Goal: Task Accomplishment & Management: Manage account settings

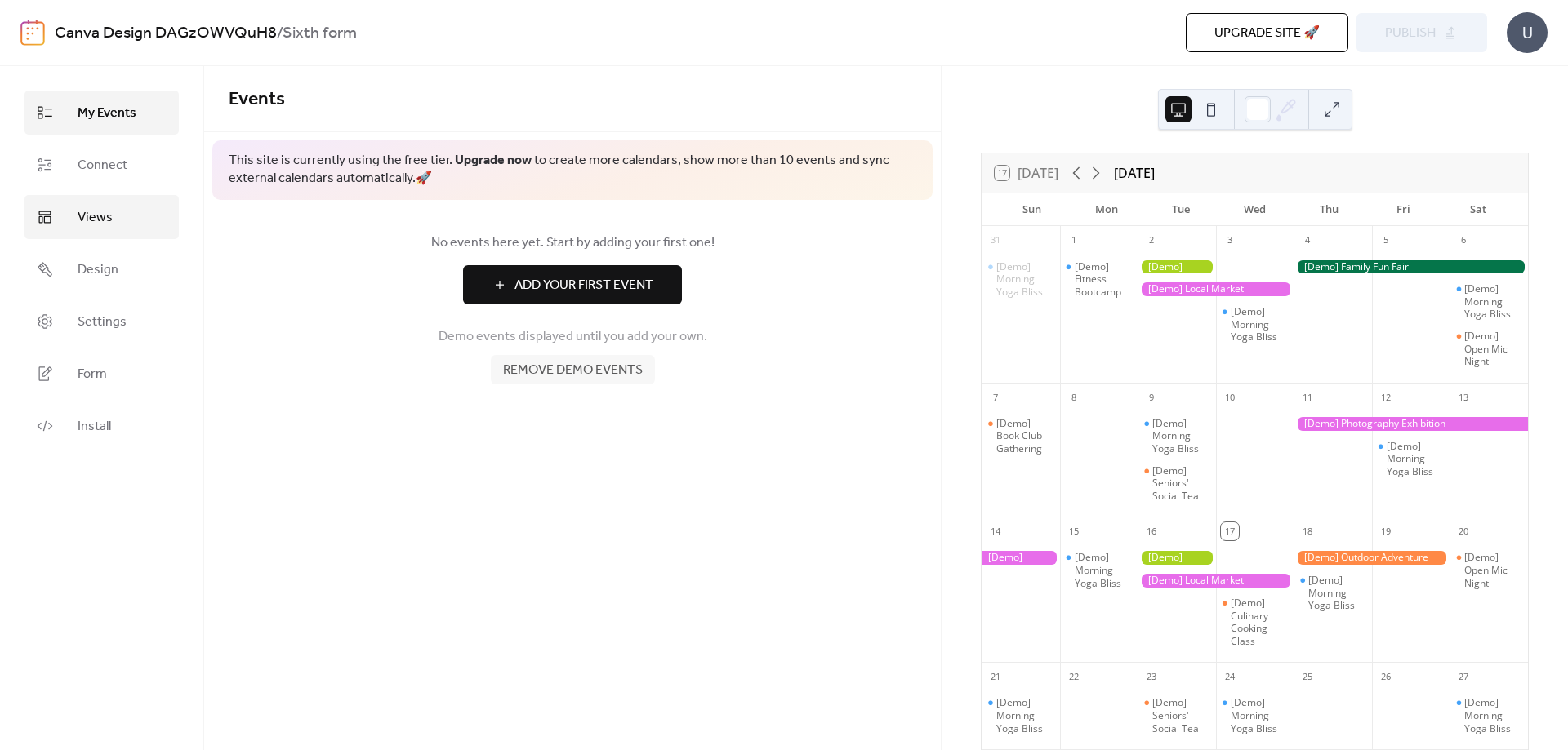
click at [148, 219] on link "Views" at bounding box center [101, 217] width 154 height 44
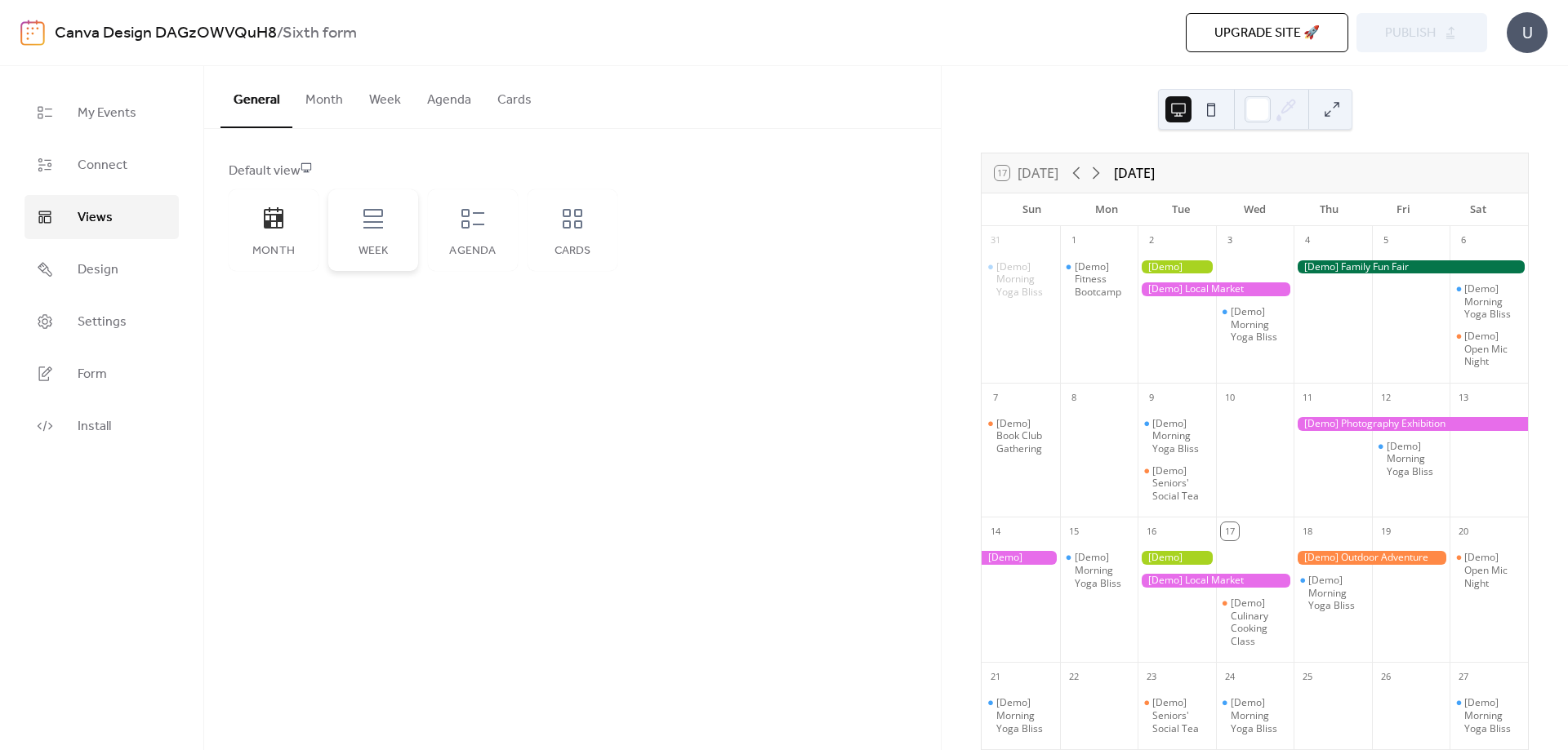
click at [385, 238] on div "Week" at bounding box center [373, 230] width 90 height 81
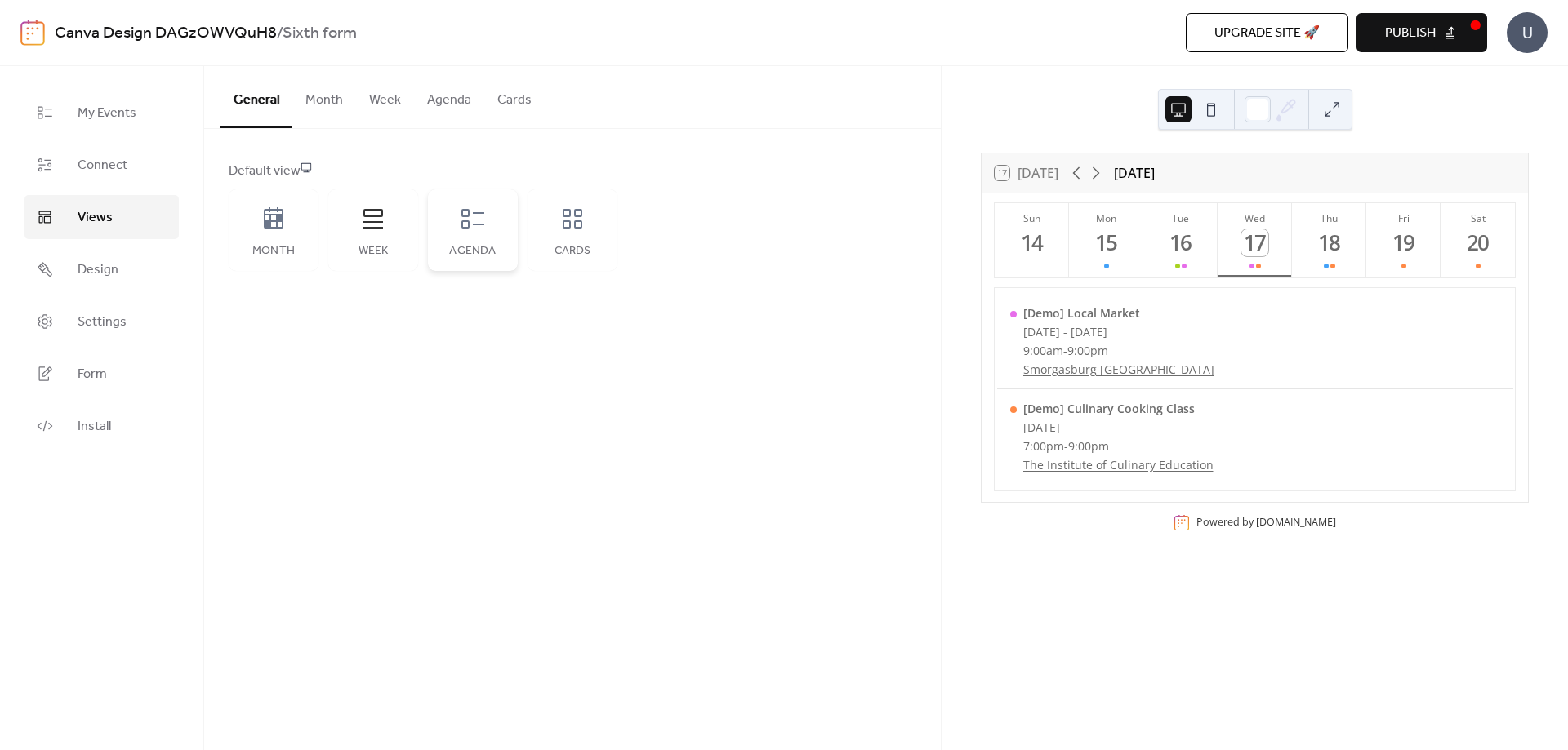
click at [471, 244] on div "Agenda" at bounding box center [473, 230] width 90 height 81
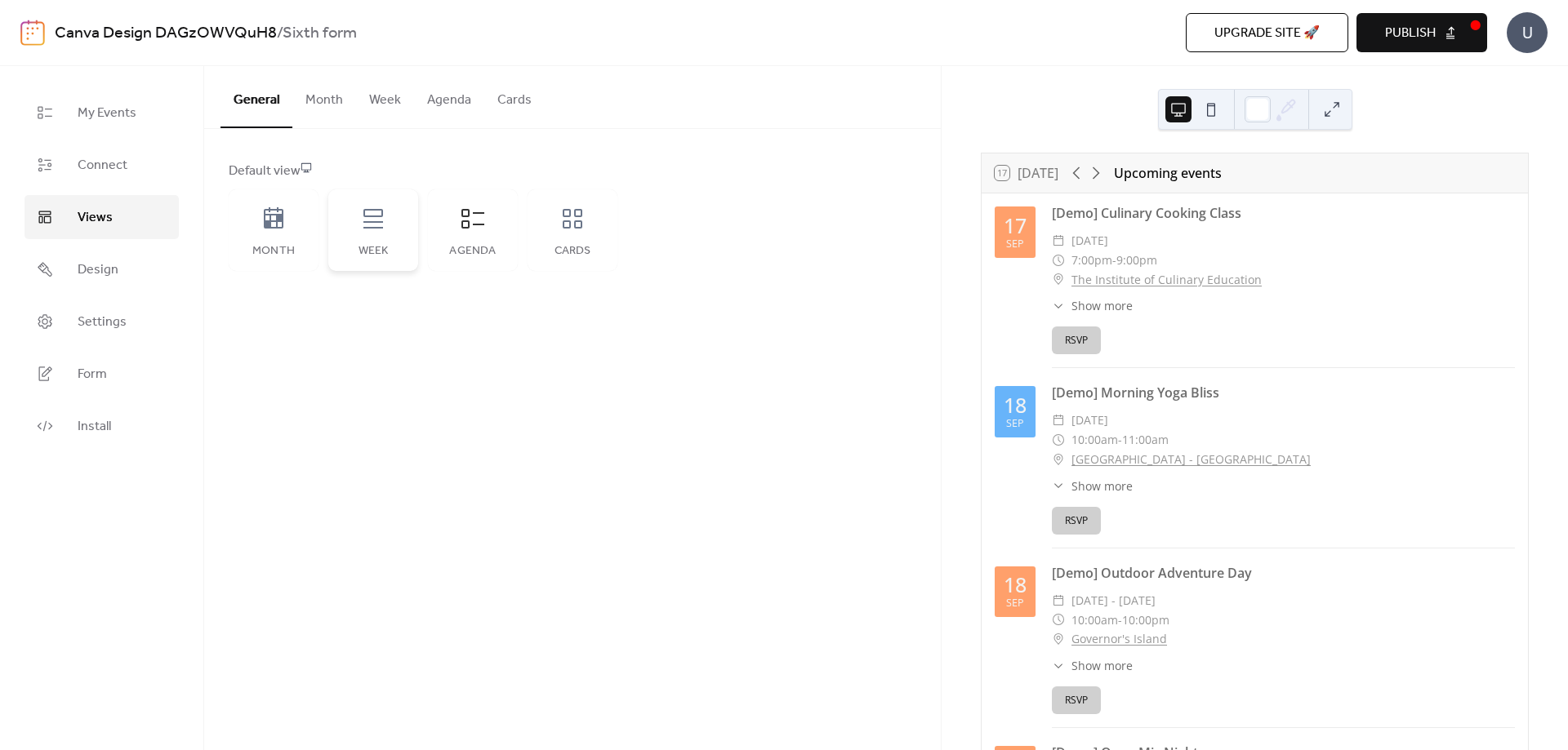
click at [367, 240] on div "Week" at bounding box center [373, 230] width 90 height 81
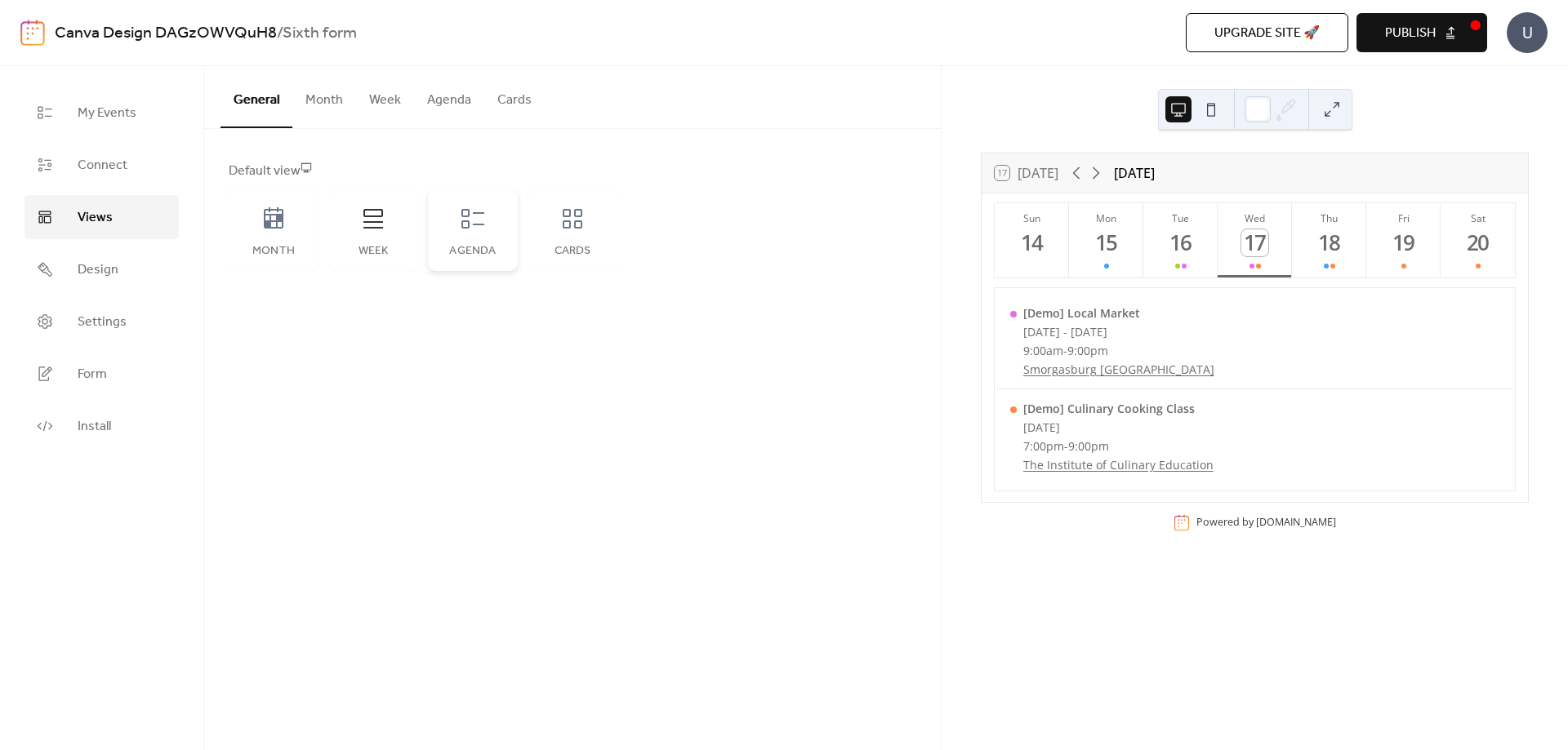
click at [477, 238] on div "Agenda" at bounding box center [473, 230] width 90 height 81
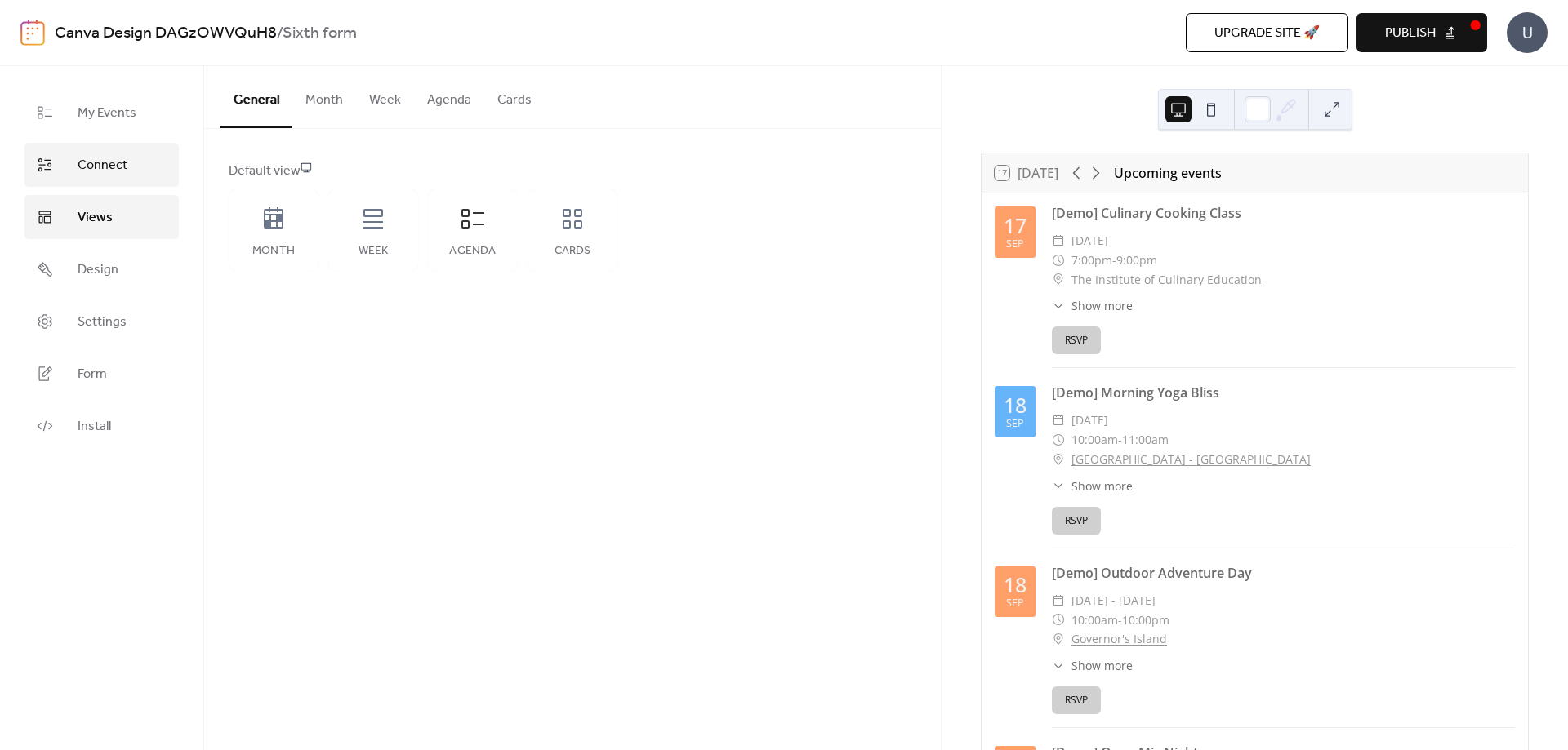
click at [116, 166] on span "Connect" at bounding box center [103, 166] width 50 height 19
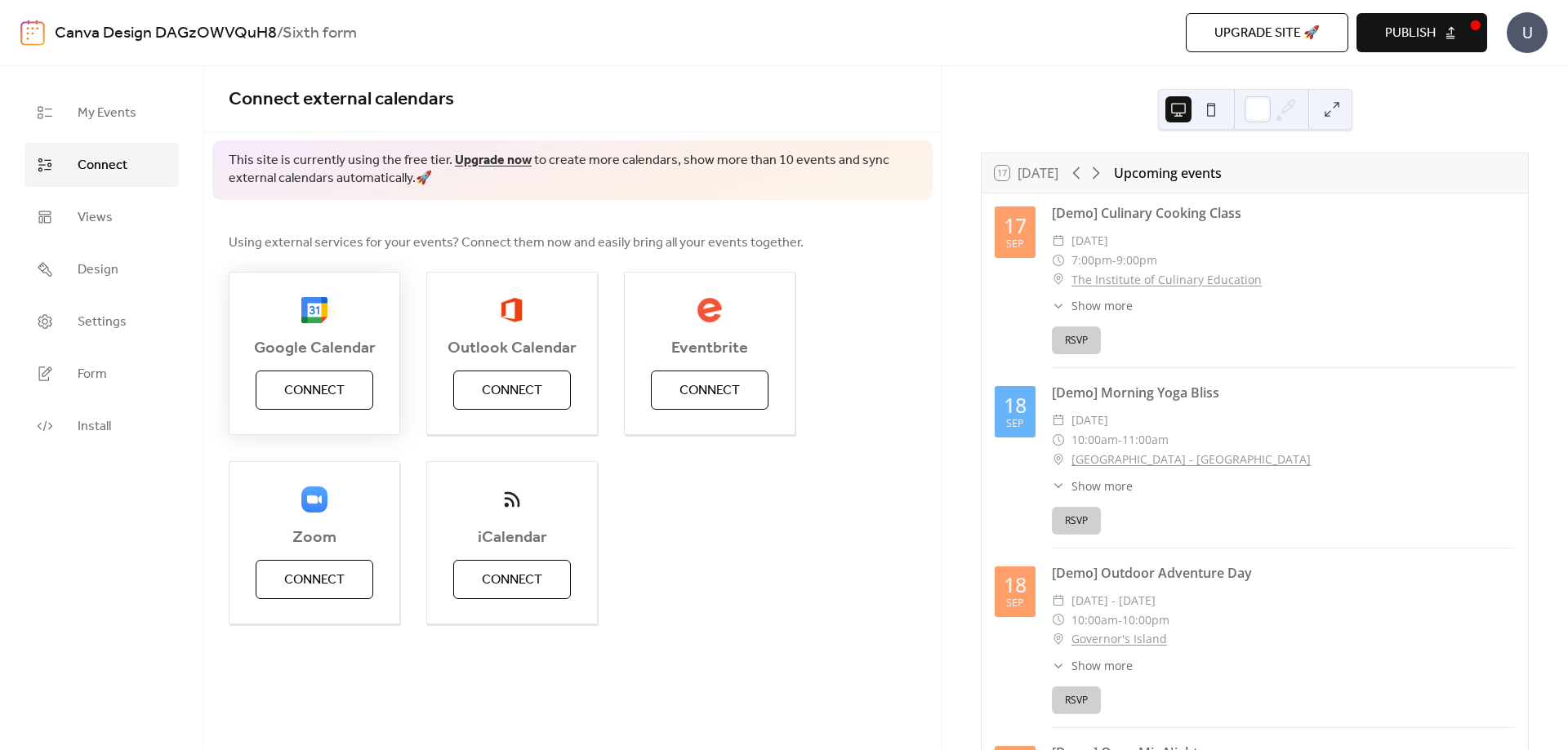
click at [345, 392] on button "Connect" at bounding box center [314, 390] width 117 height 39
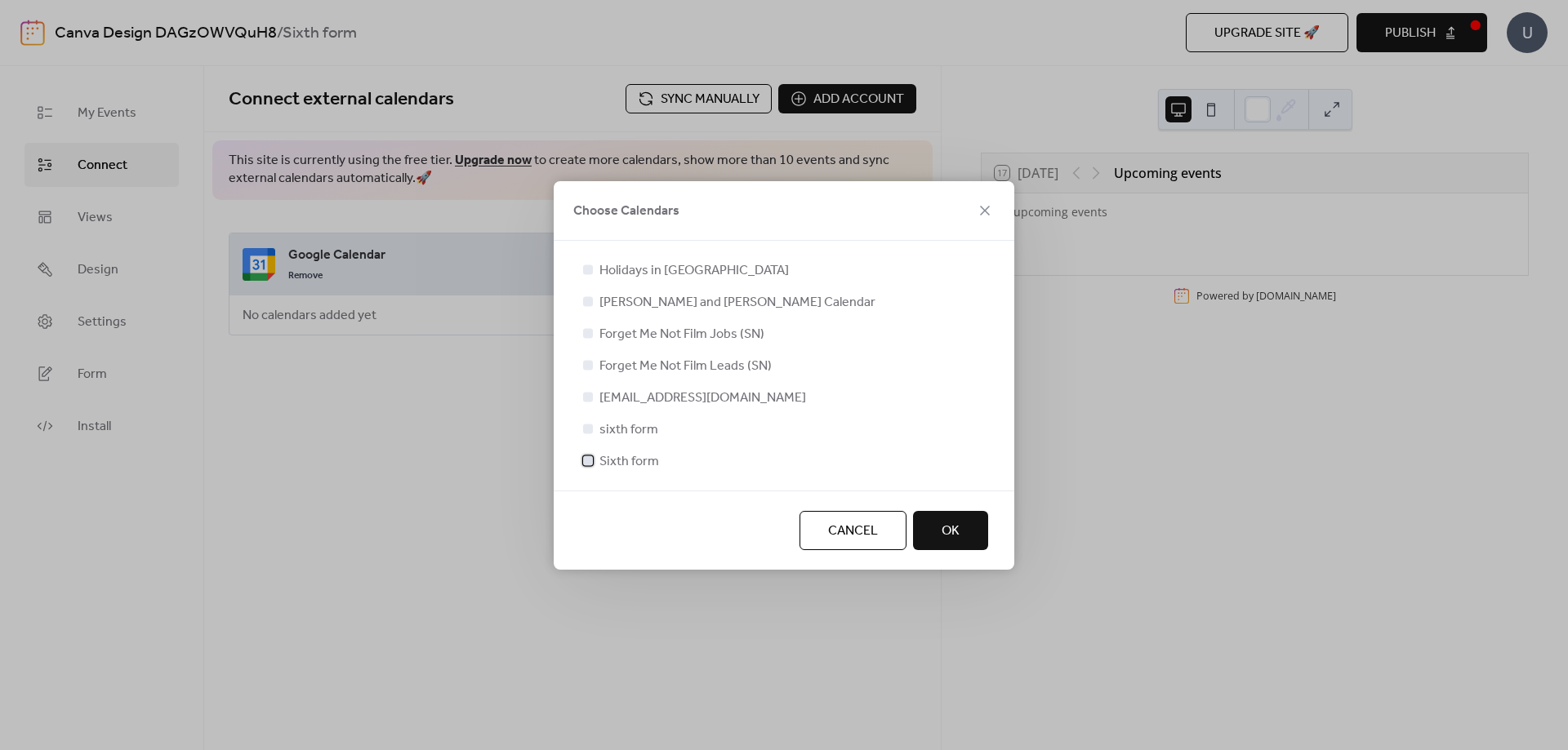
click at [589, 456] on div at bounding box center [587, 461] width 10 height 10
click at [950, 515] on button "OK" at bounding box center [950, 531] width 75 height 39
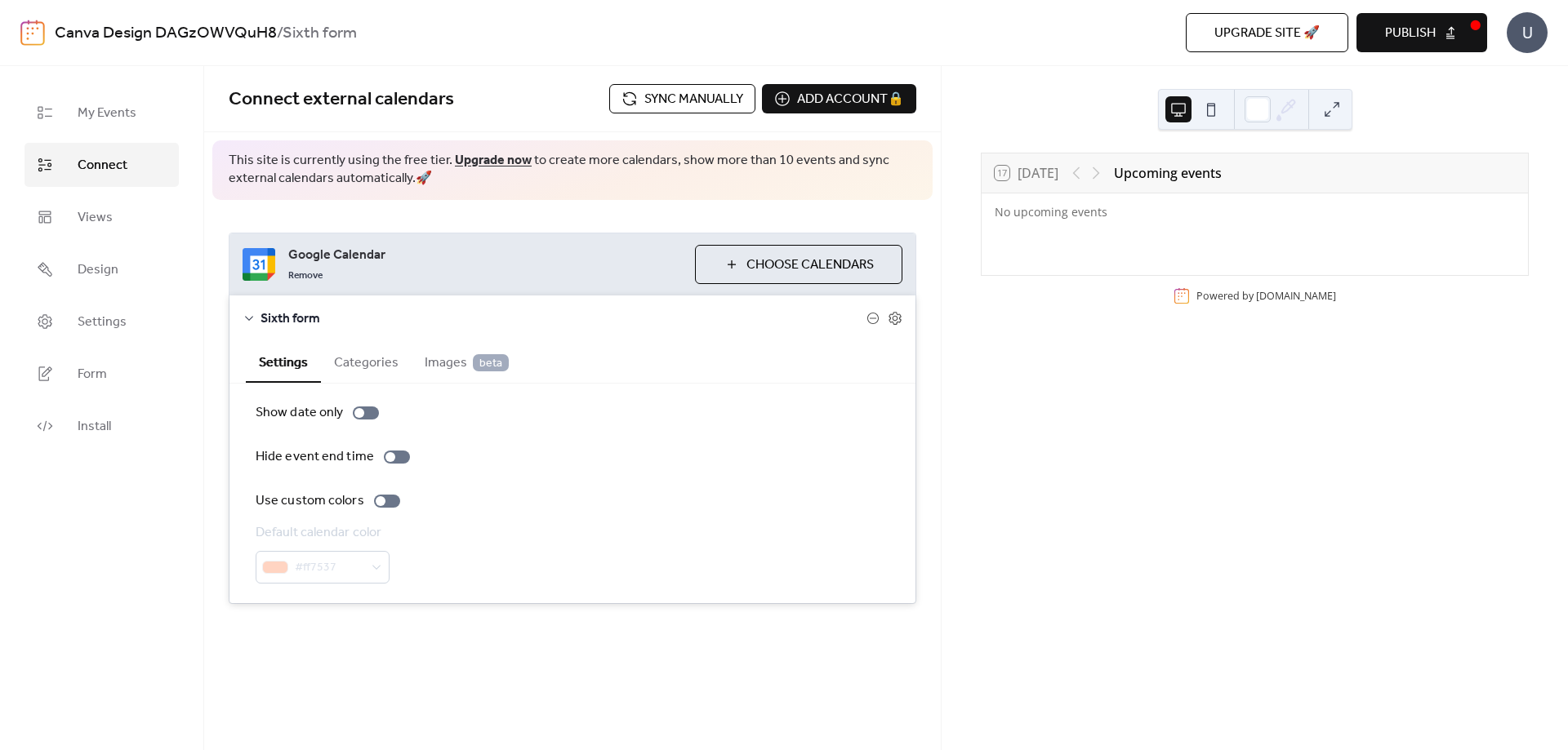
click at [691, 103] on span "Sync manually" at bounding box center [693, 99] width 99 height 19
click at [145, 205] on link "Views" at bounding box center [101, 217] width 154 height 44
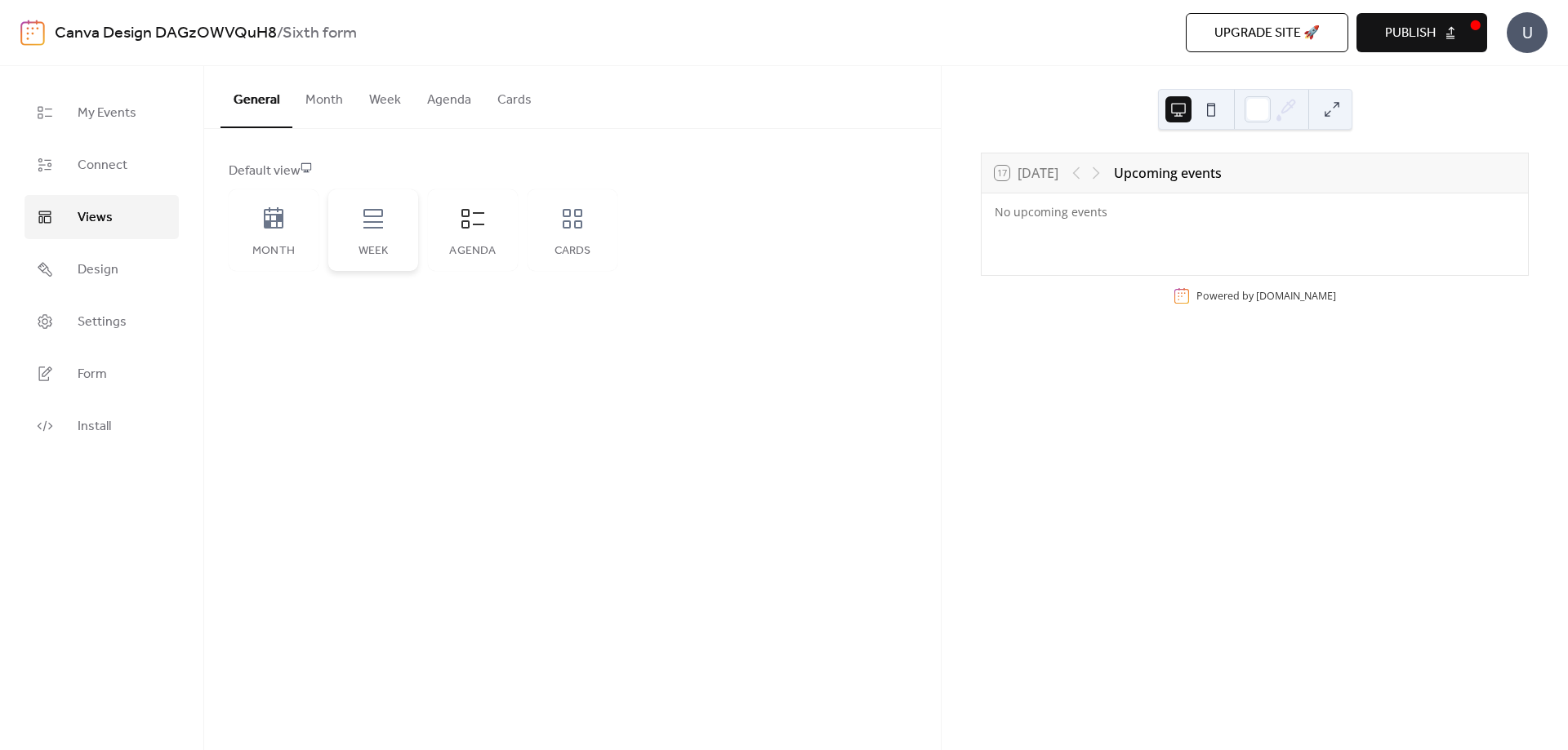
click at [381, 227] on icon at bounding box center [373, 218] width 19 height 19
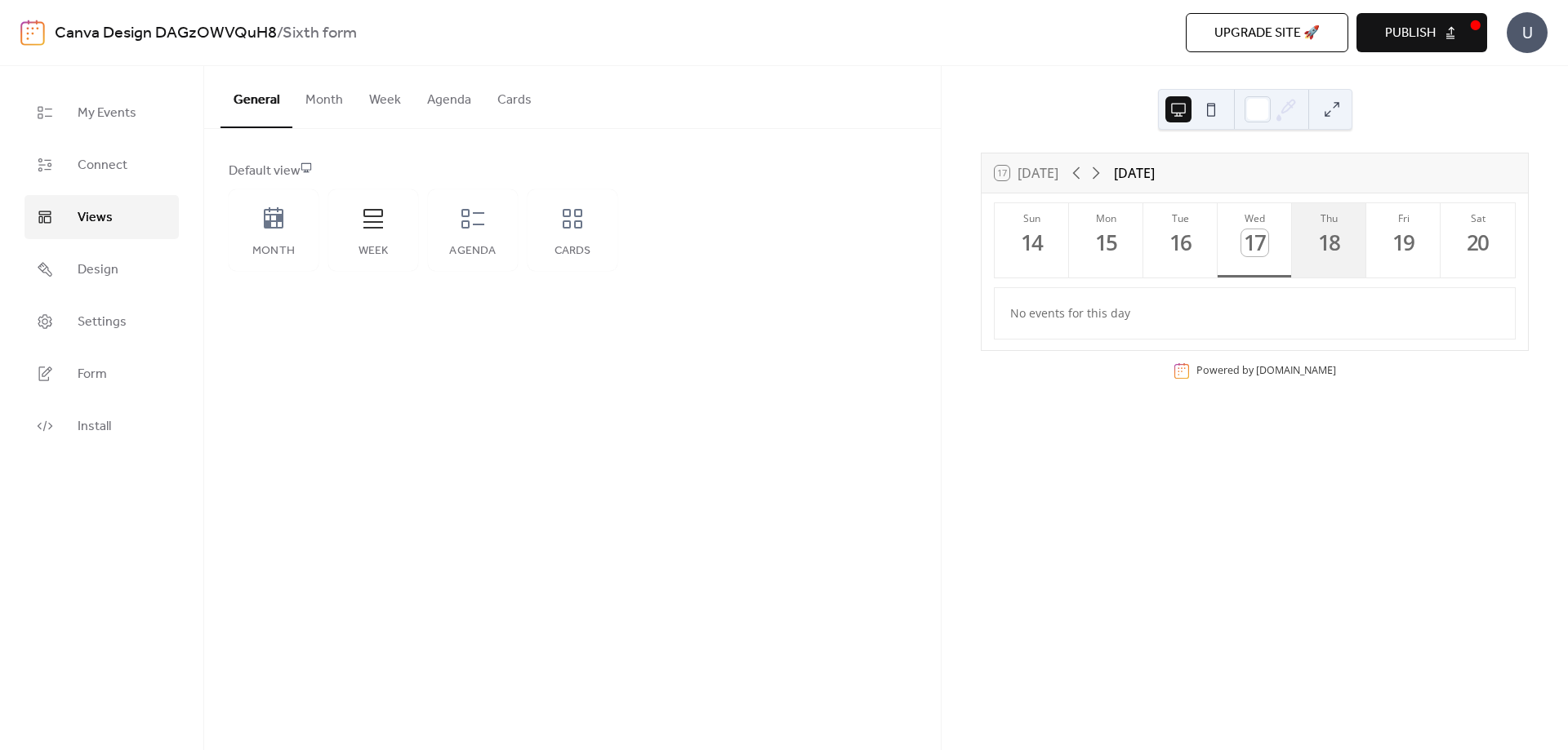
click at [1326, 247] on div "18" at bounding box center [1328, 242] width 27 height 27
drag, startPoint x: 1354, startPoint y: 242, endPoint x: 1369, endPoint y: 241, distance: 15.0
click at [1354, 241] on button "Thu 18" at bounding box center [1328, 240] width 74 height 74
click at [1440, 245] on button "Sat 20" at bounding box center [1477, 240] width 74 height 74
click at [1394, 250] on div "19" at bounding box center [1402, 242] width 27 height 27
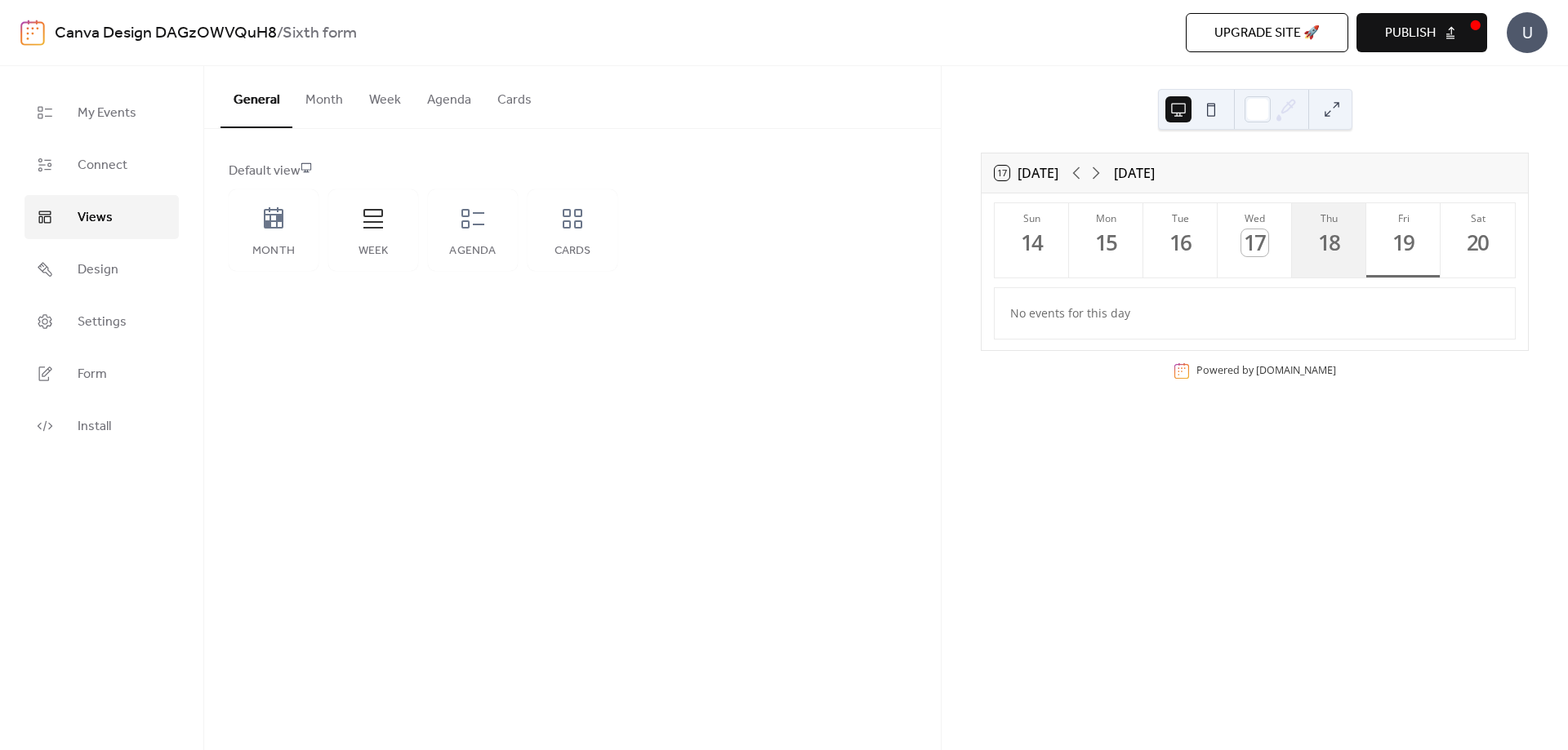
click at [1302, 249] on button "Thu 18" at bounding box center [1328, 240] width 74 height 74
click at [1241, 252] on div "17" at bounding box center [1254, 242] width 27 height 27
click at [1173, 250] on div "16" at bounding box center [1179, 242] width 27 height 27
click at [1096, 261] on button "Mon 15" at bounding box center [1105, 240] width 74 height 74
click at [1253, 259] on button "Wed 17" at bounding box center [1254, 240] width 74 height 74
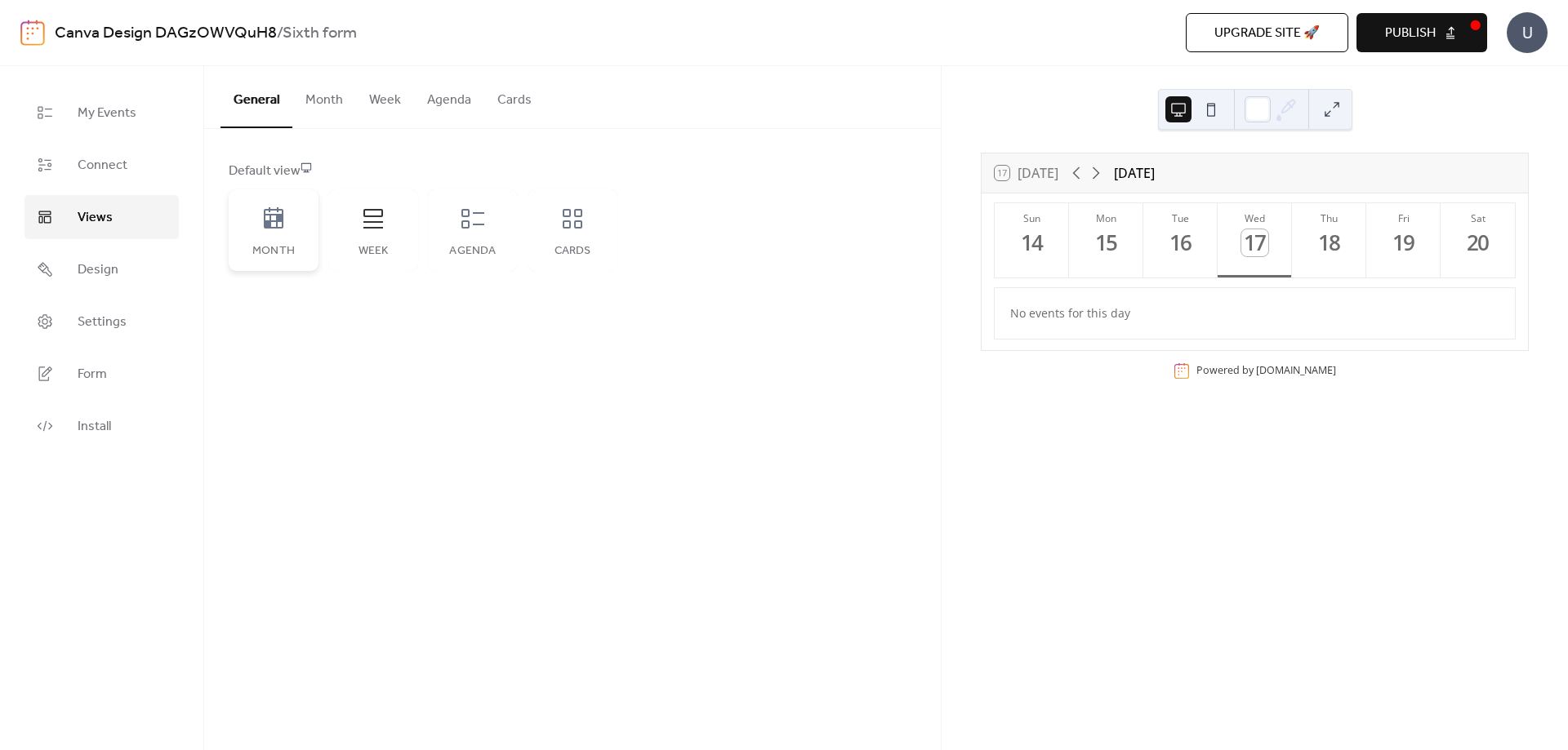
click at [301, 234] on div "Month" at bounding box center [273, 230] width 90 height 81
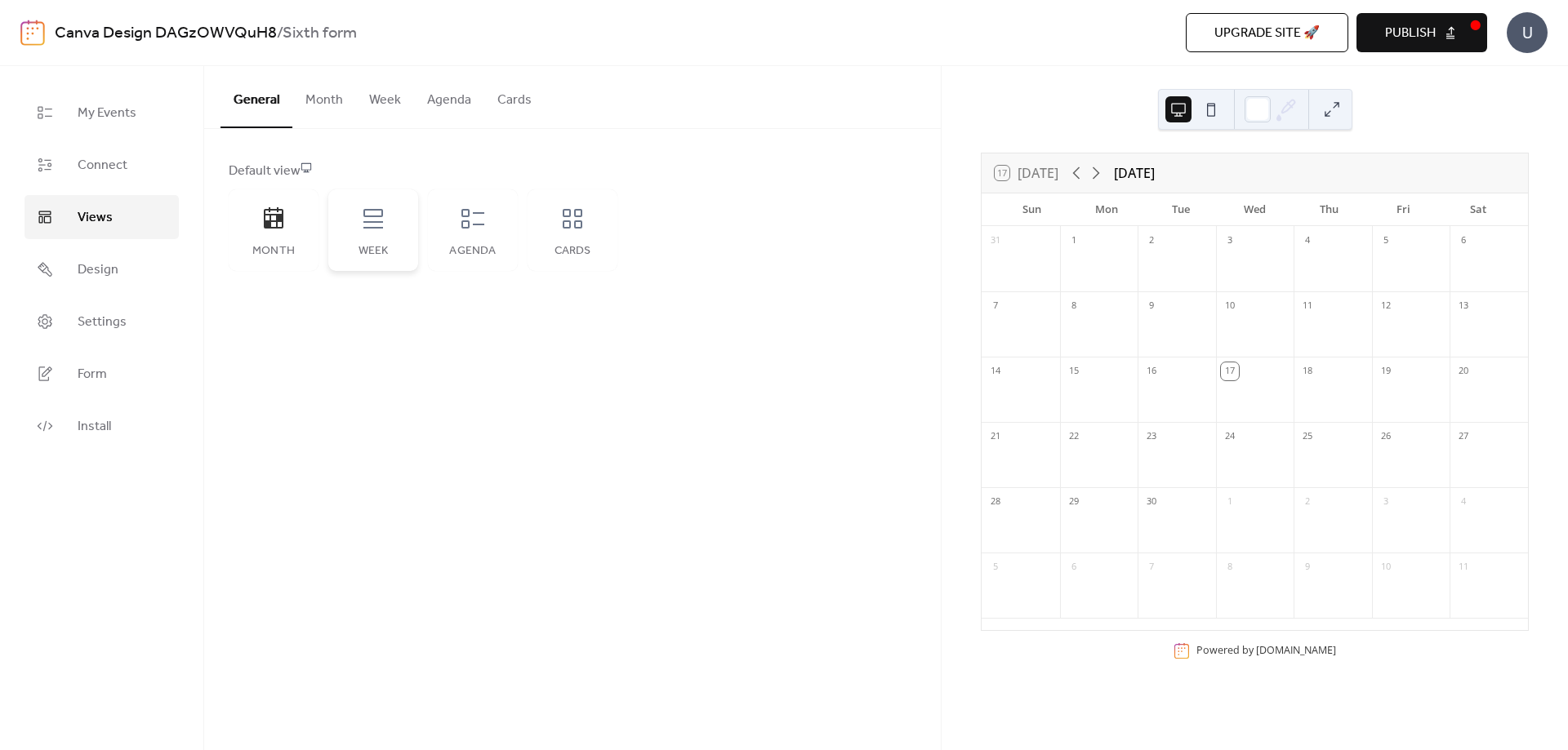
click at [361, 230] on icon at bounding box center [373, 218] width 26 height 26
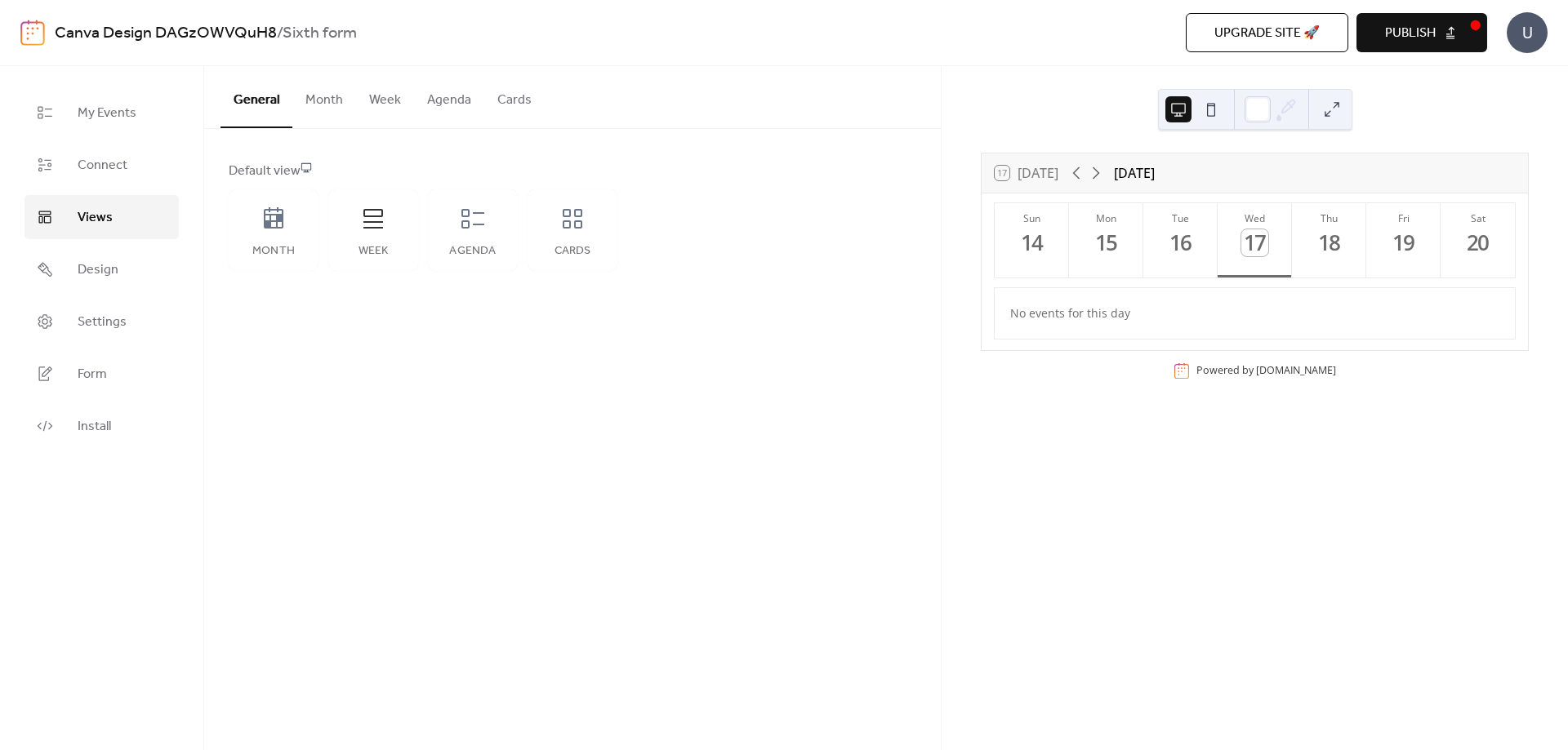
click at [1432, 34] on span "Publish" at bounding box center [1410, 33] width 51 height 19
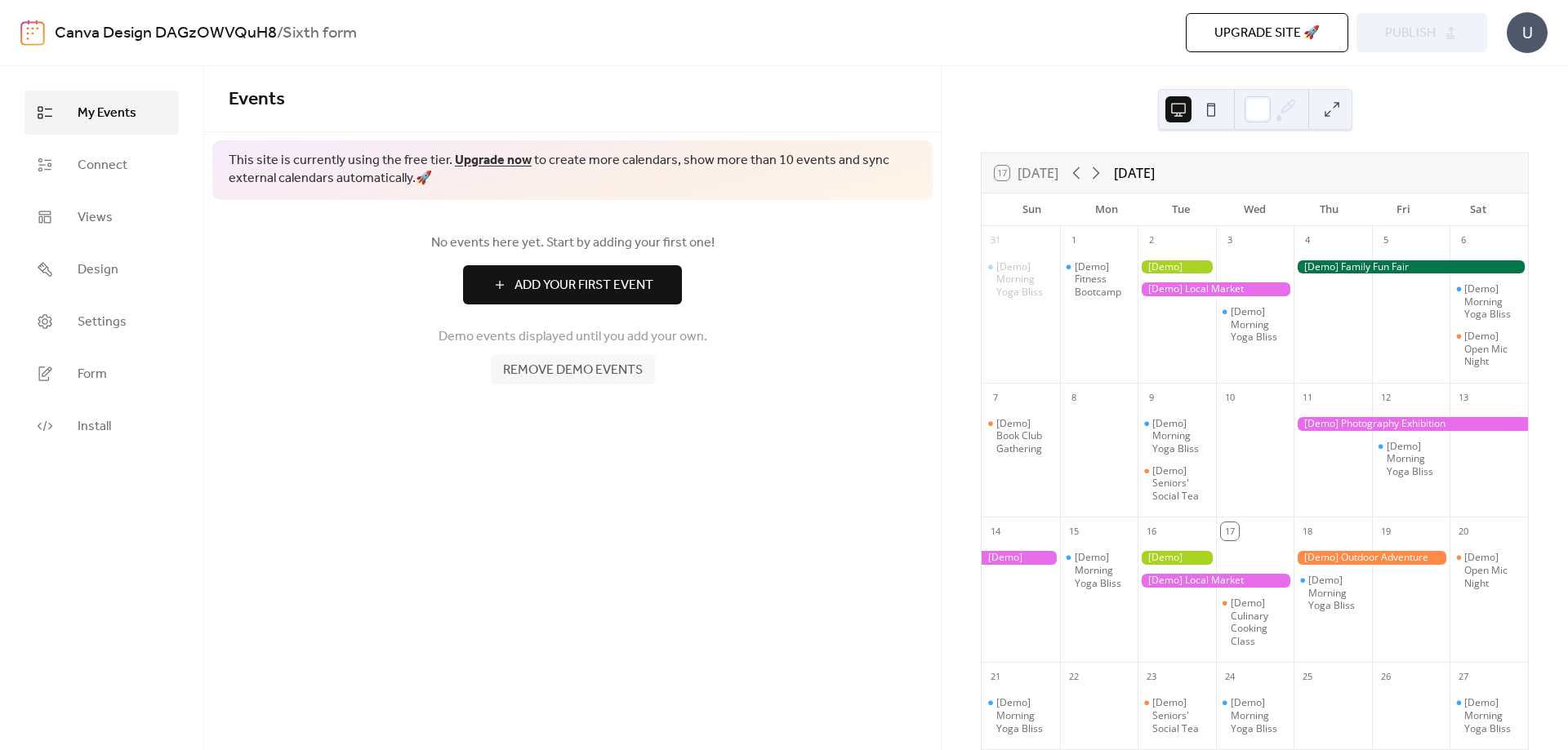
click at [598, 371] on span "Remove demo events" at bounding box center [573, 370] width 140 height 19
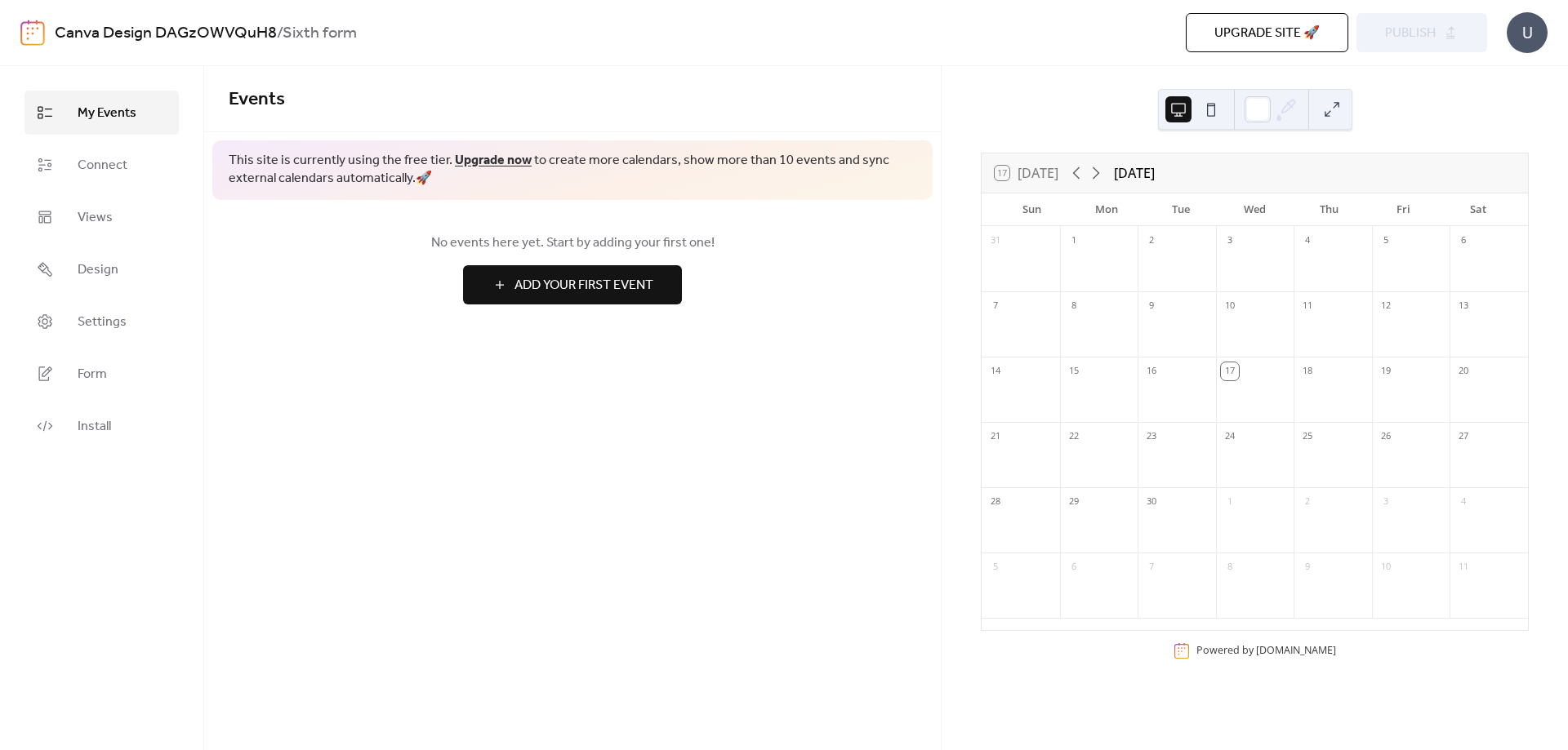
click at [608, 283] on span "Add Your First Event" at bounding box center [584, 285] width 139 height 19
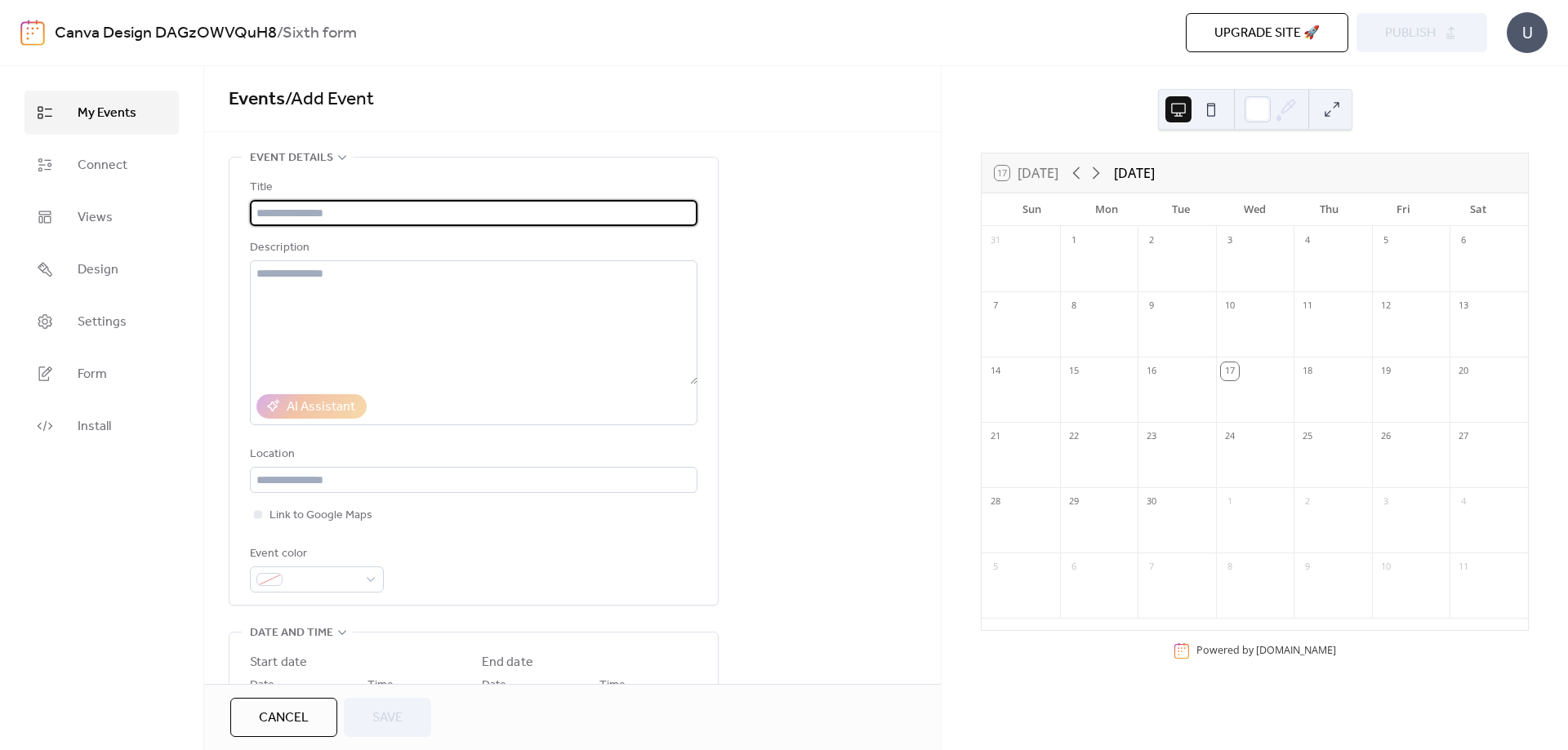
click at [529, 207] on input "text" at bounding box center [474, 213] width 448 height 26
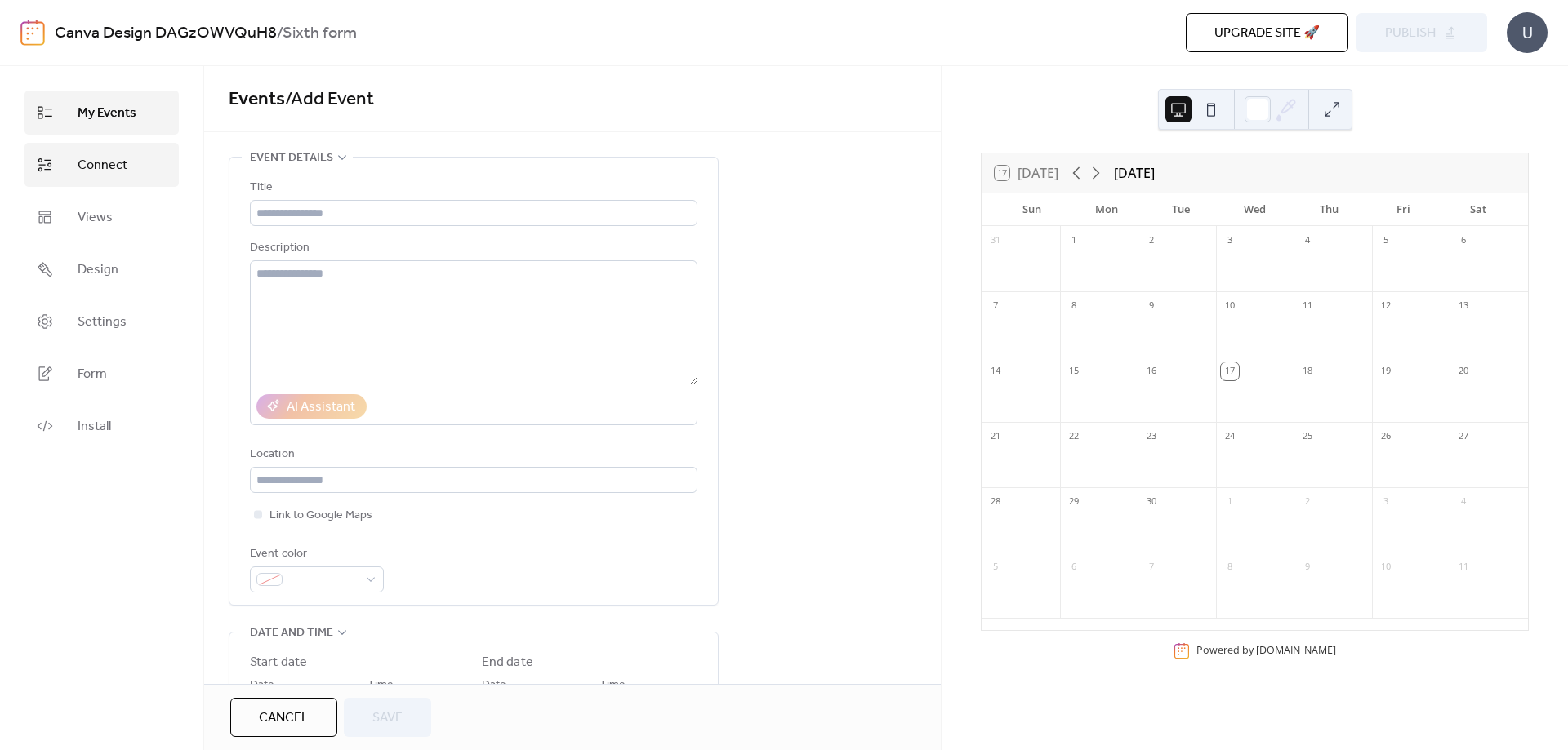
click at [123, 176] on span "Connect" at bounding box center [103, 166] width 50 height 19
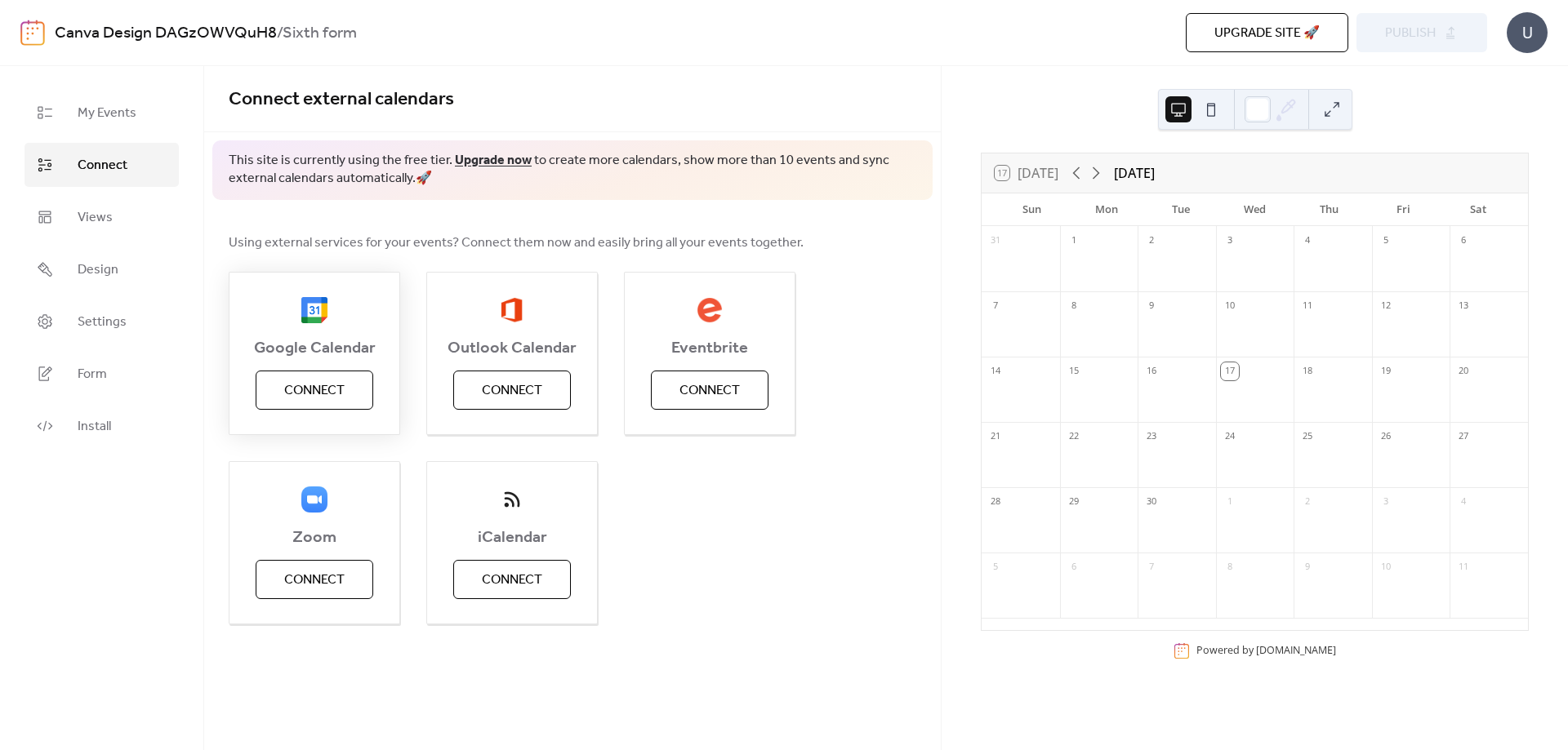
click at [346, 387] on button "Connect" at bounding box center [314, 390] width 117 height 39
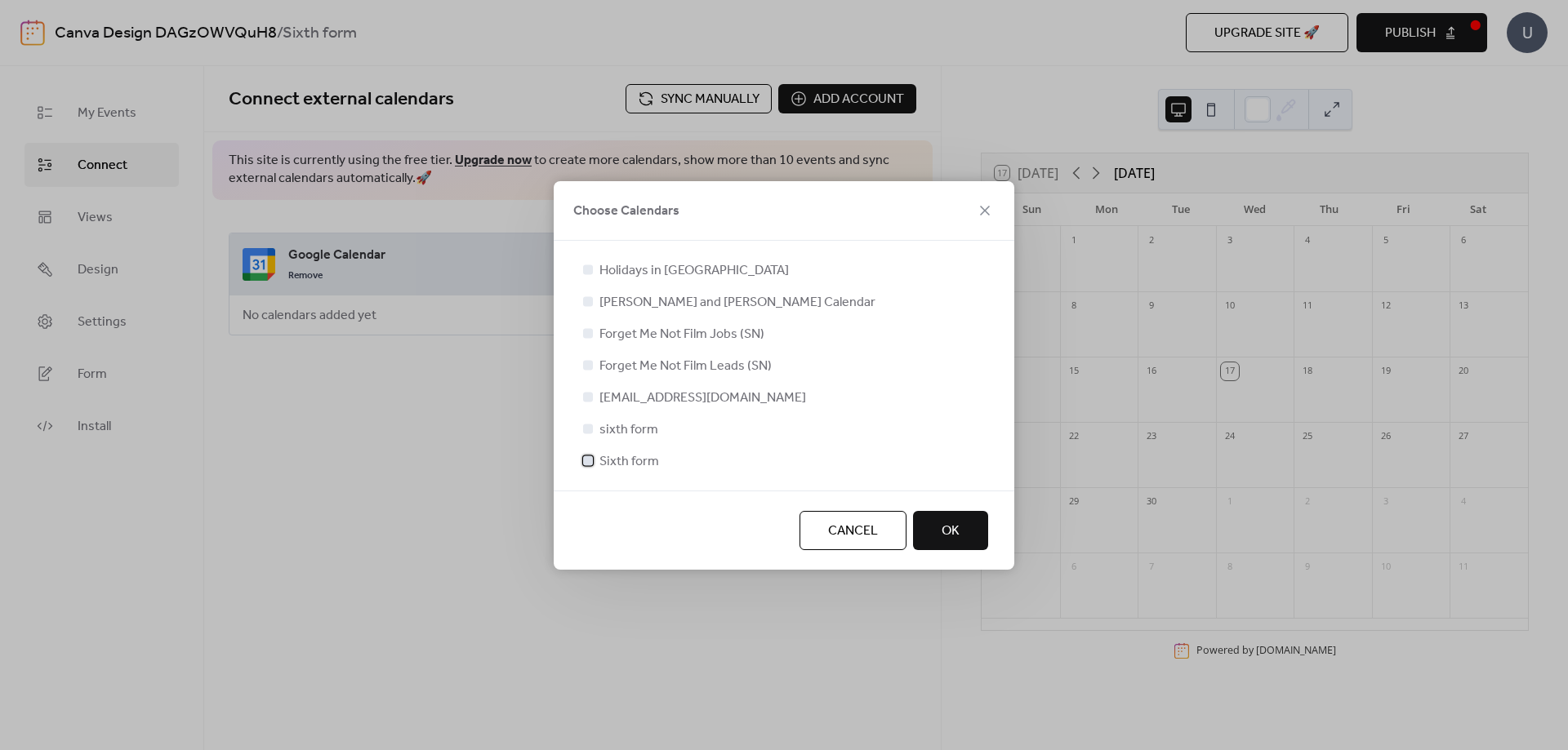
click at [625, 466] on span "Sixth form" at bounding box center [629, 461] width 59 height 19
click at [984, 532] on button "OK" at bounding box center [950, 531] width 75 height 39
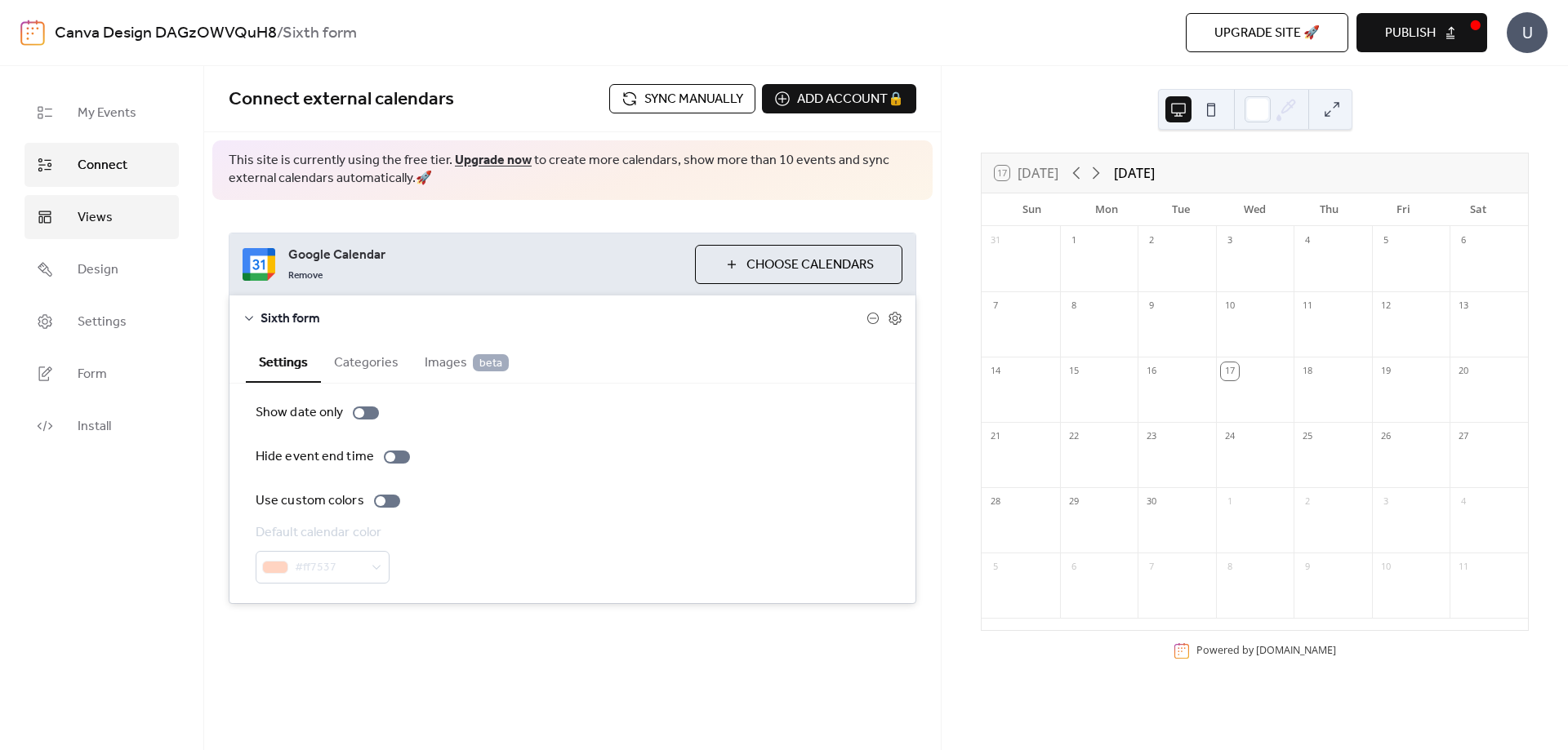
click at [60, 219] on link "Views" at bounding box center [101, 217] width 154 height 44
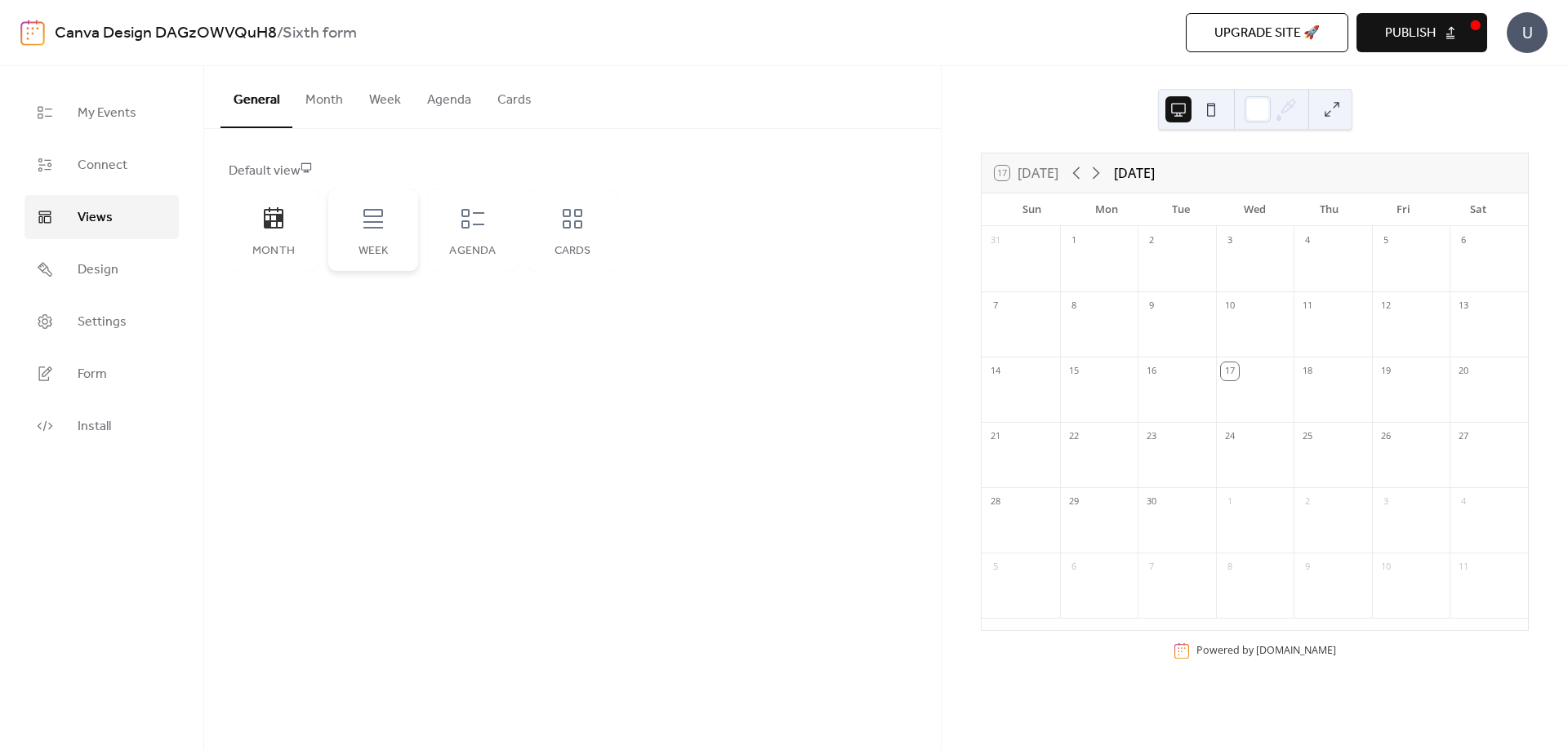
click at [339, 216] on div "Week" at bounding box center [373, 230] width 90 height 81
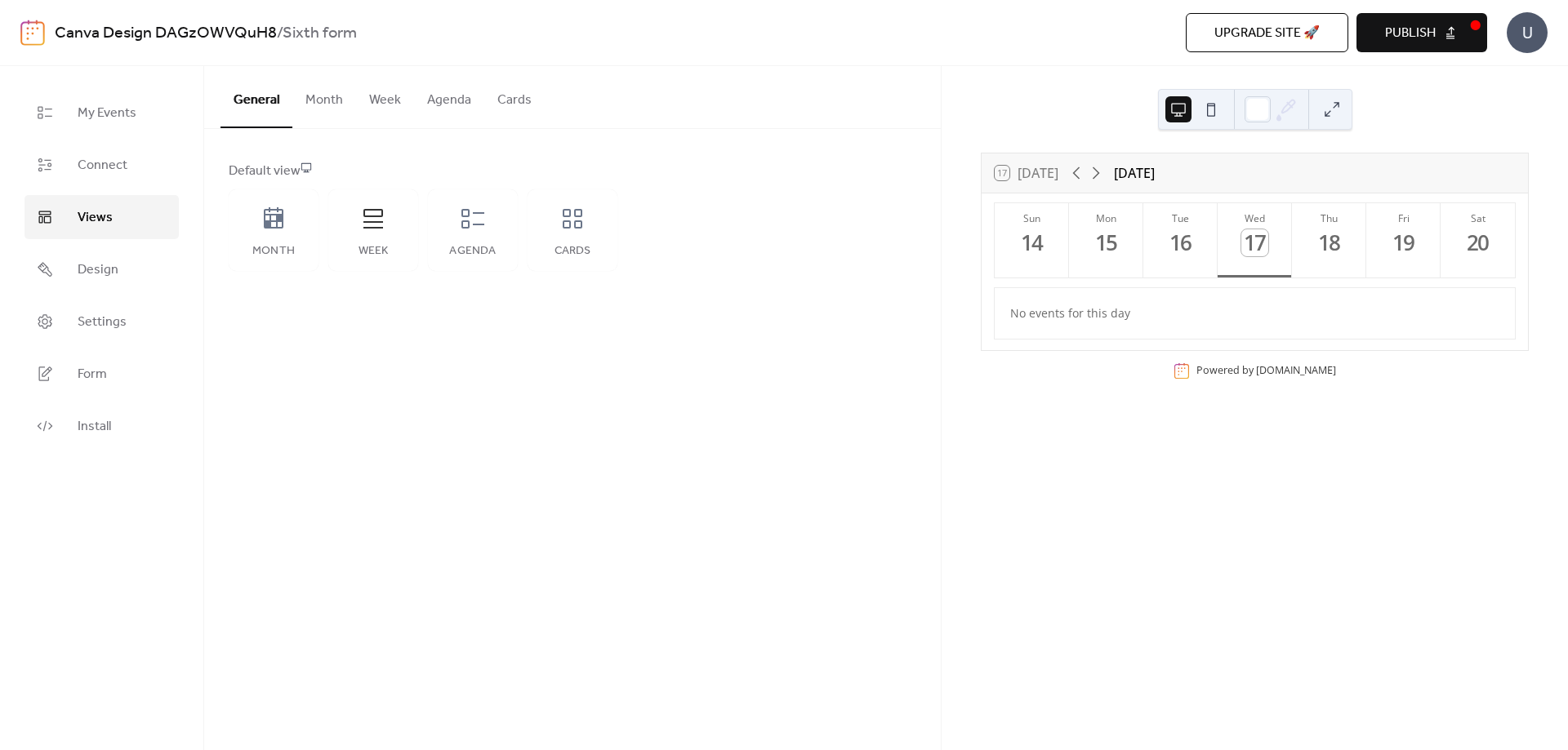
click at [1433, 35] on span "Publish" at bounding box center [1410, 33] width 51 height 19
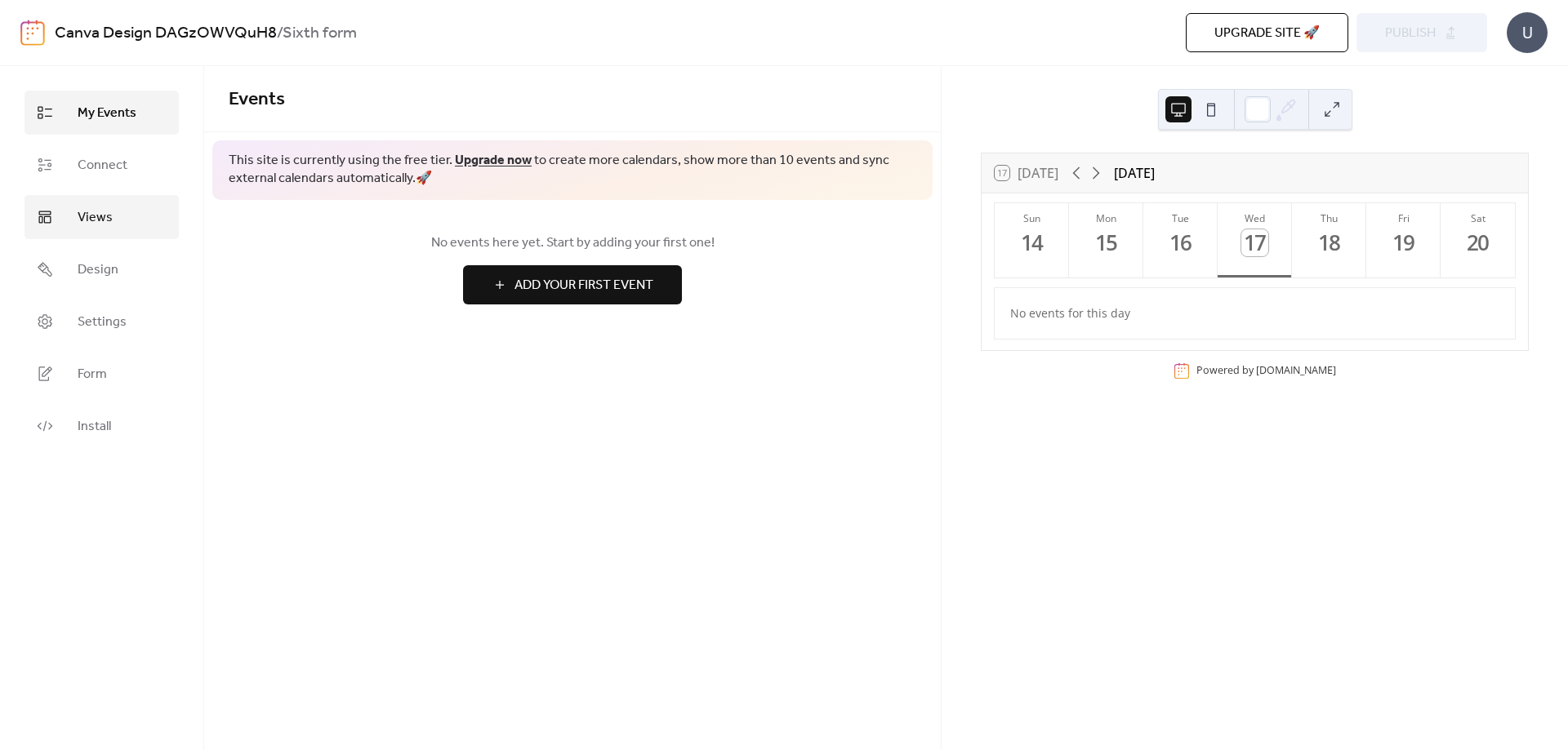
click at [70, 220] on link "Views" at bounding box center [101, 217] width 154 height 44
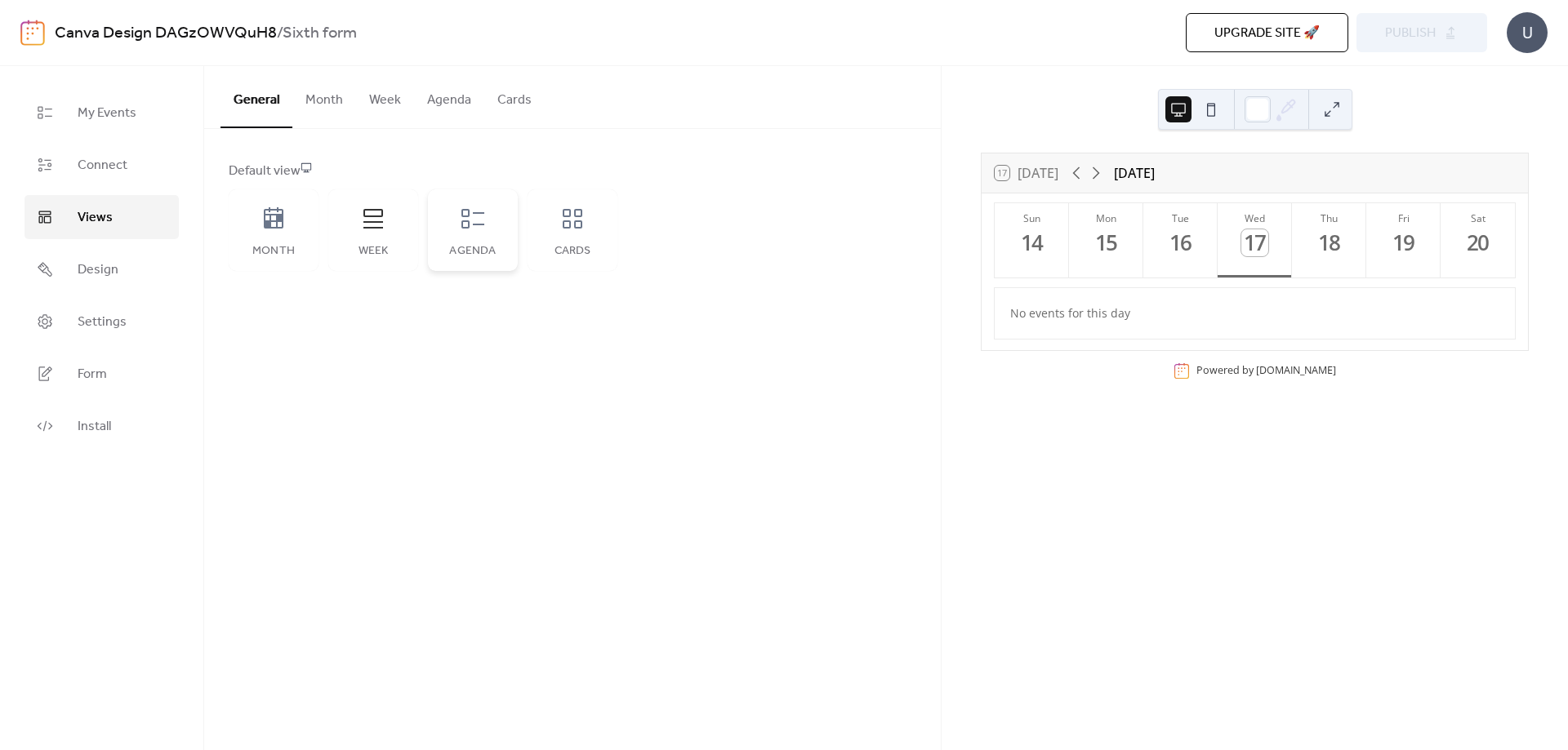
click at [471, 220] on icon at bounding box center [473, 218] width 26 height 26
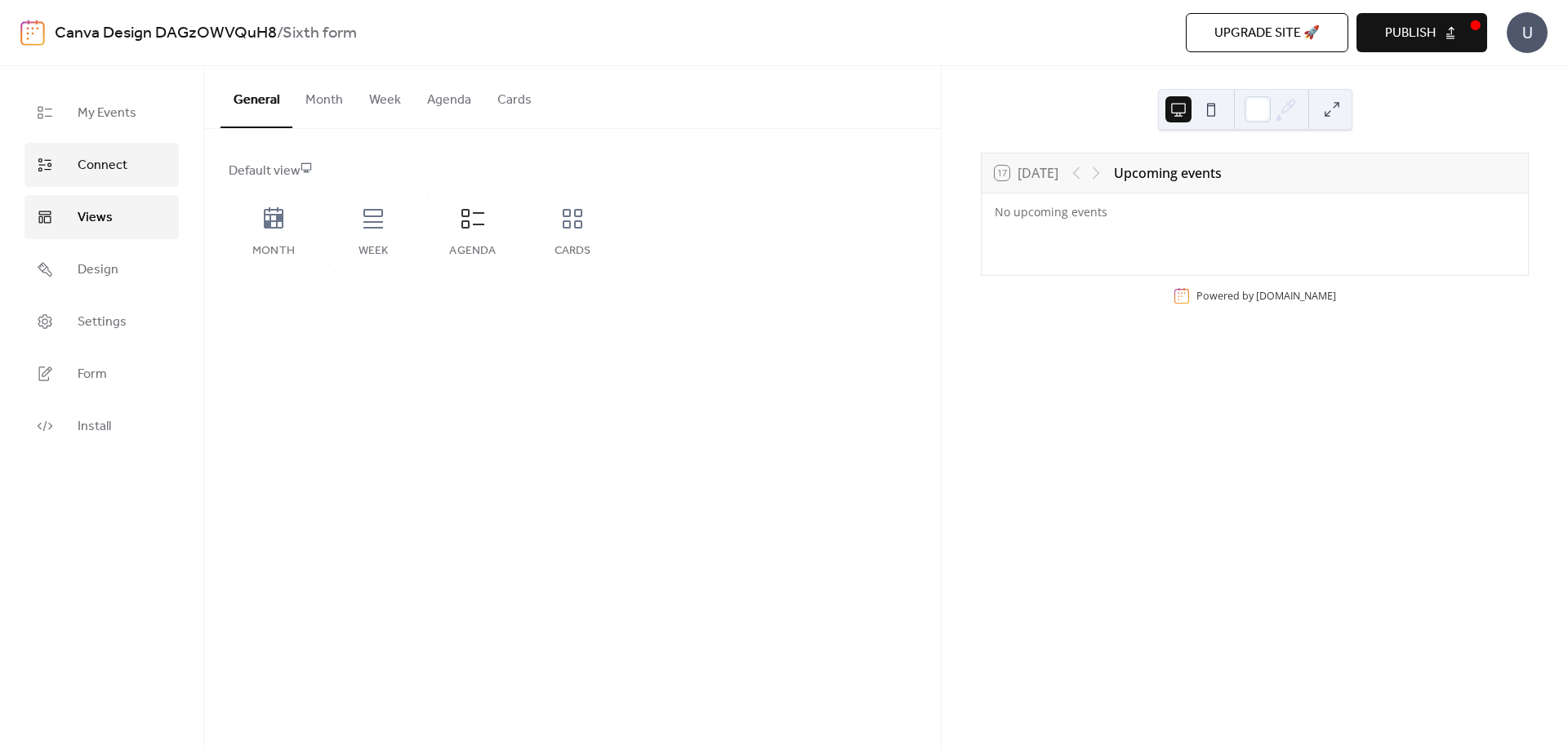
click at [133, 155] on link "Connect" at bounding box center [101, 165] width 154 height 44
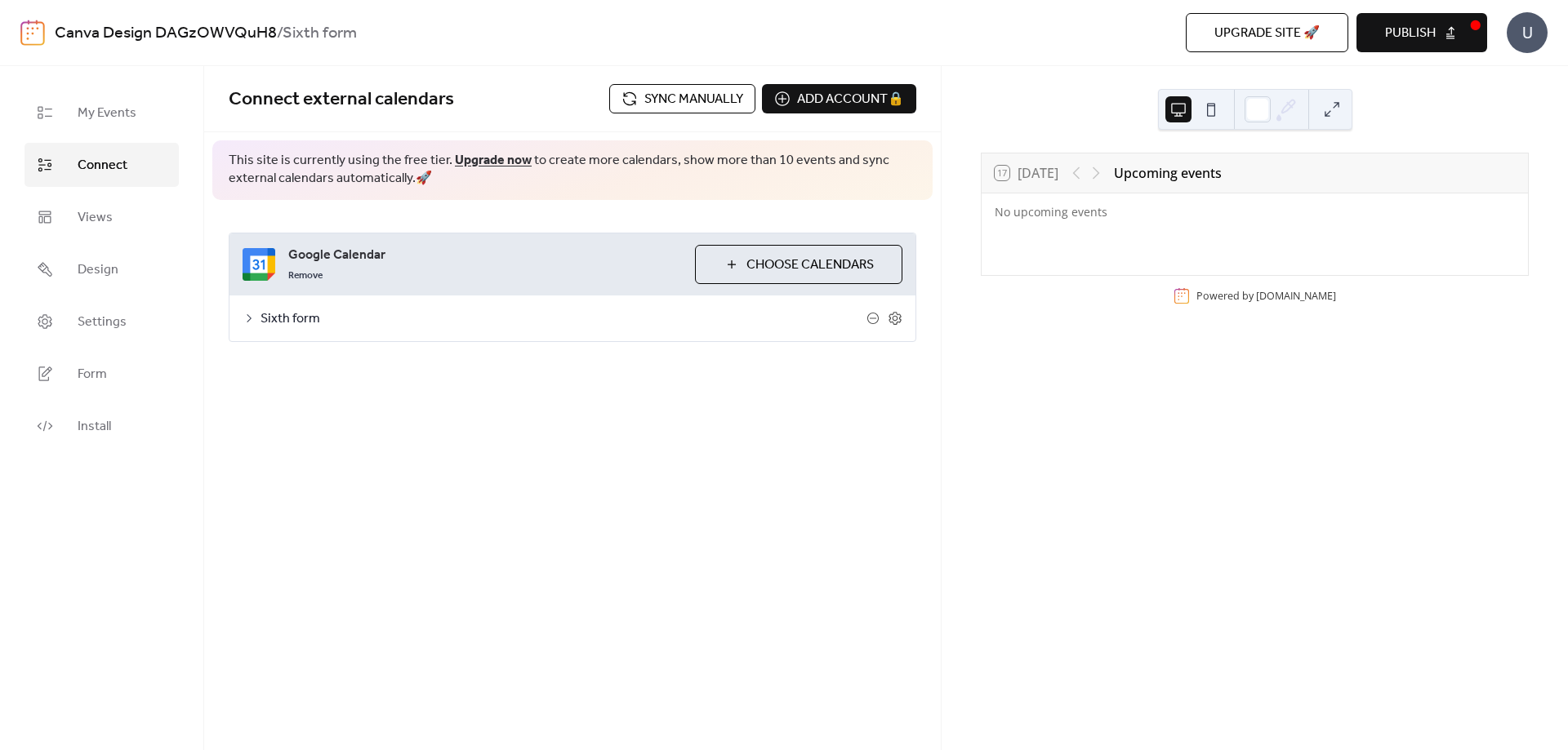
click at [707, 104] on span "Sync manually" at bounding box center [693, 99] width 99 height 19
click at [1440, 32] on button "Publish" at bounding box center [1421, 32] width 130 height 39
